Goal: Check status: Check status

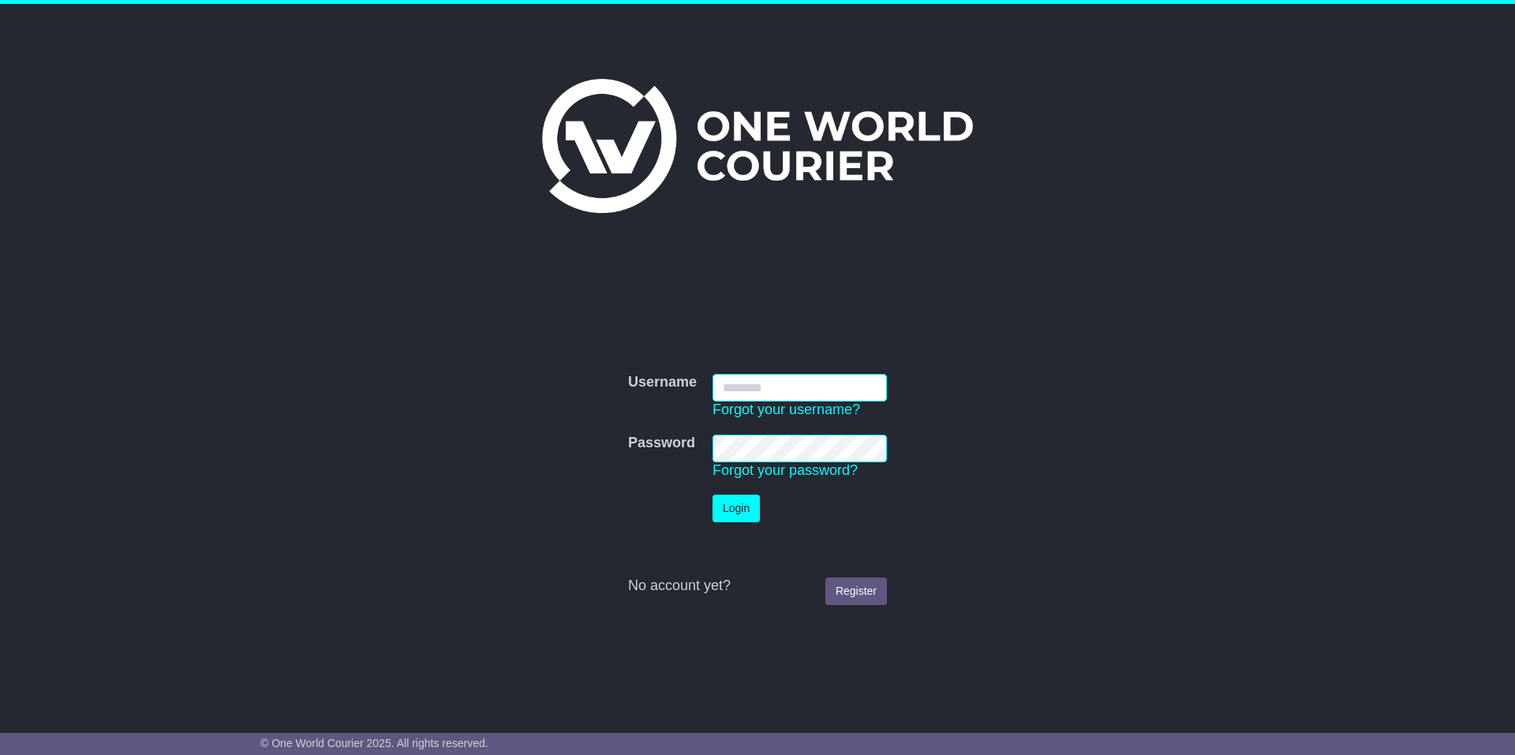
type input "********"
click at [728, 506] on button "Login" at bounding box center [736, 509] width 47 height 28
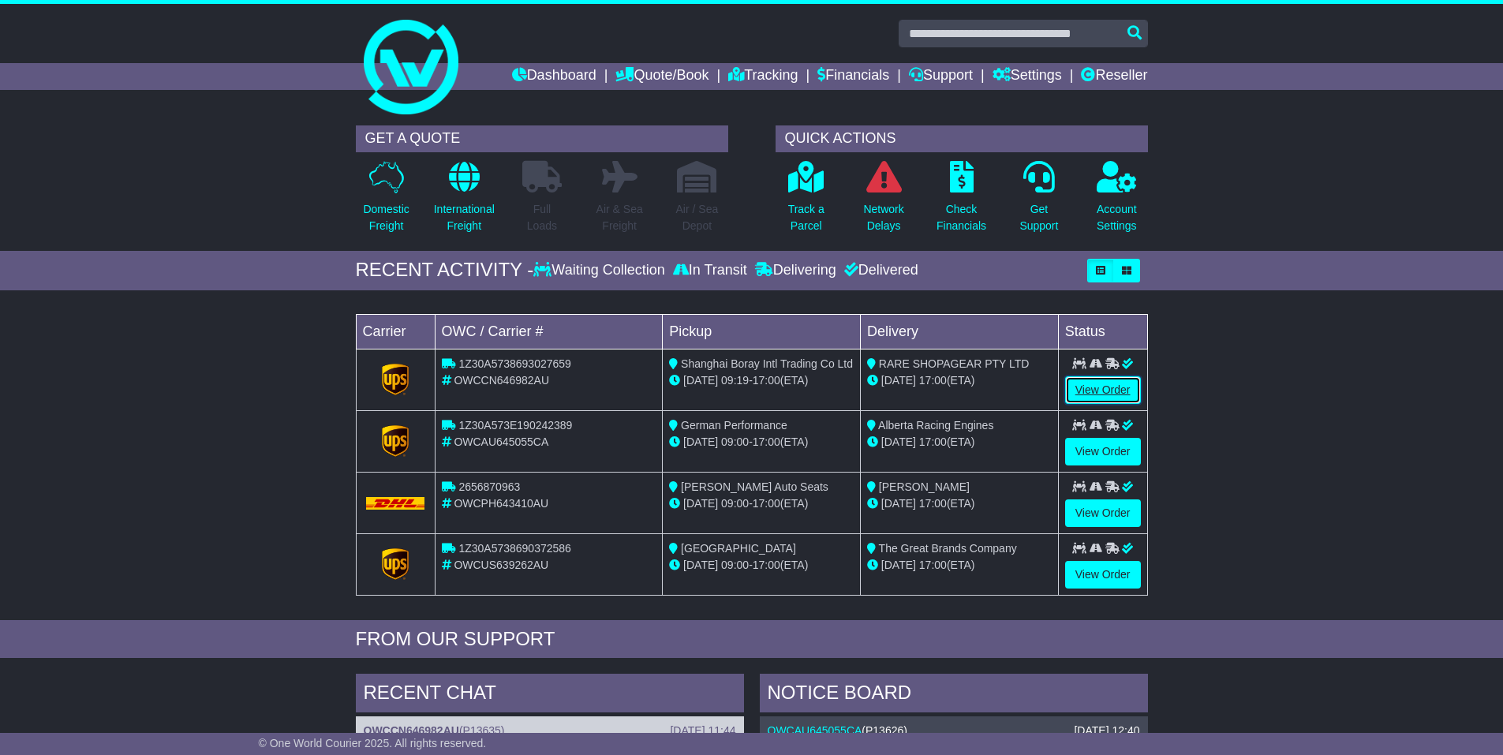
click at [1098, 399] on link "View Order" at bounding box center [1103, 390] width 76 height 28
